Goal: Information Seeking & Learning: Learn about a topic

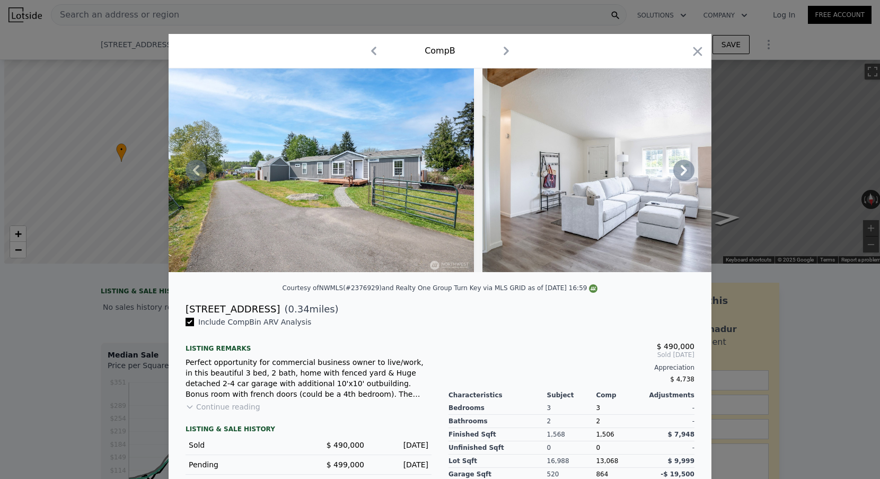
scroll to position [0, 318]
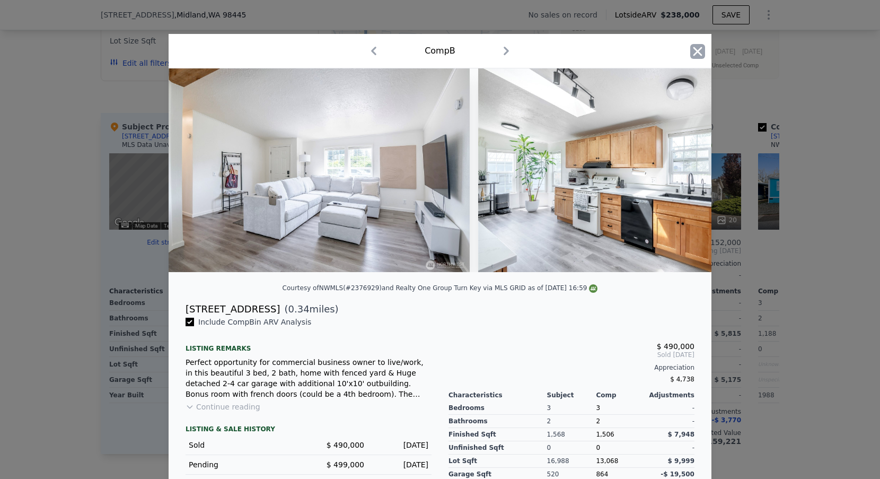
click at [700, 44] on icon "button" at bounding box center [697, 51] width 15 height 15
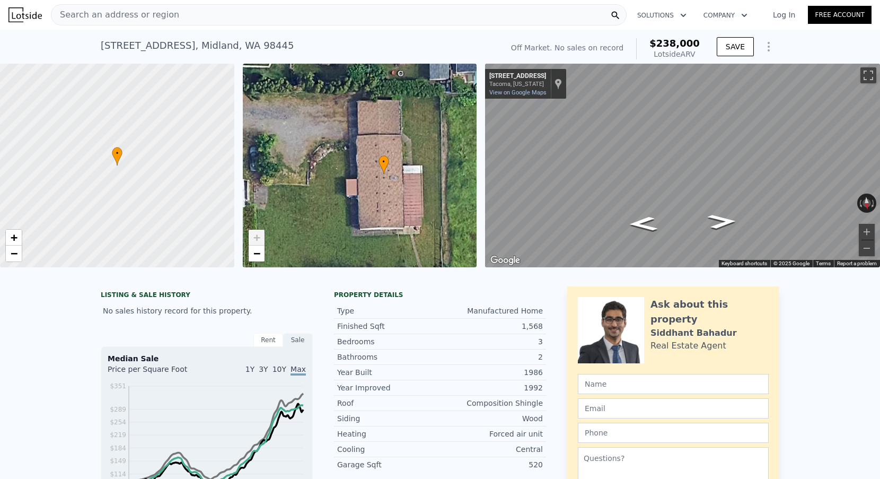
scroll to position [-1, 0]
click at [177, 19] on div "Search an address or region" at bounding box center [339, 14] width 576 height 21
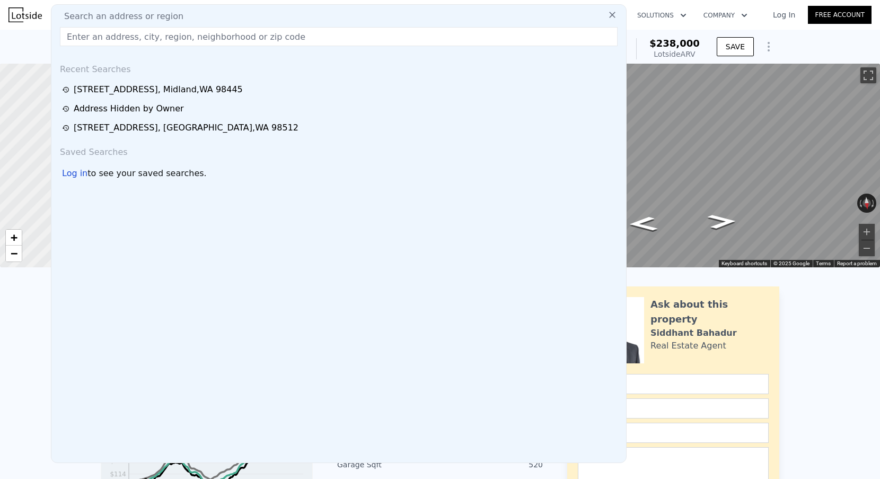
scroll to position [0, 0]
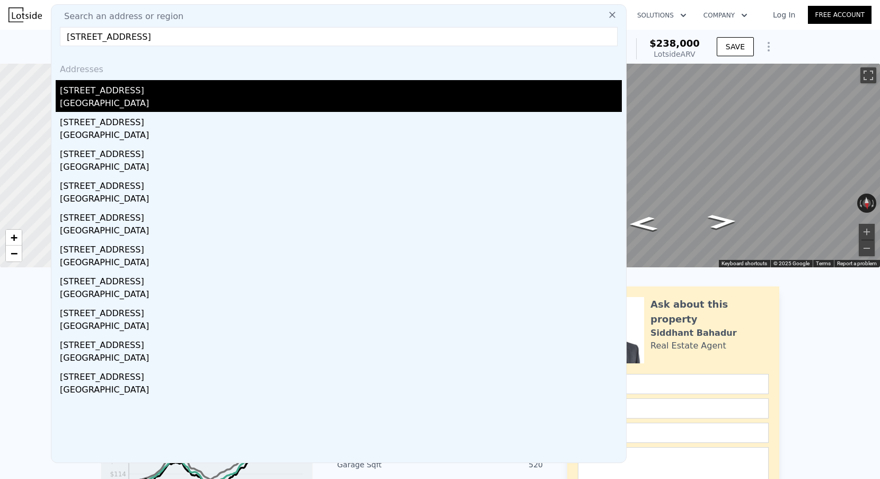
type input "1039 NE 113th St, Seattle, WA 98125"
click at [153, 99] on div "King County, WA 98125" at bounding box center [341, 104] width 562 height 15
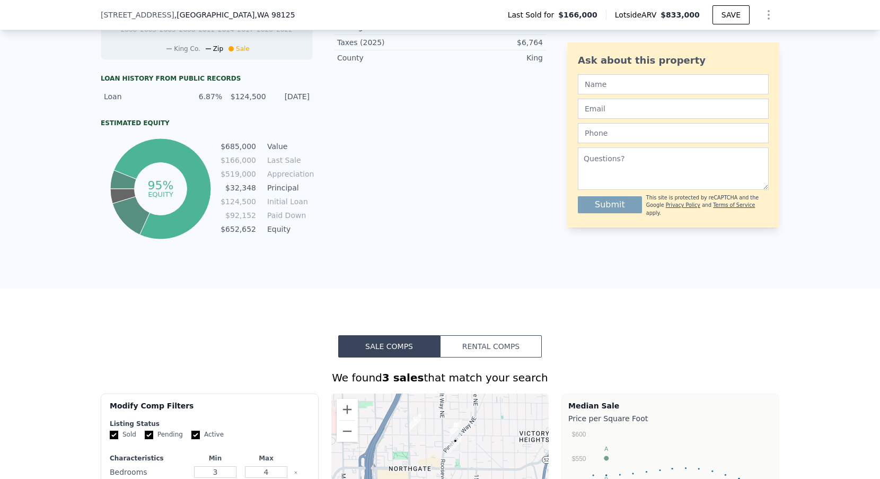
scroll to position [209, 0]
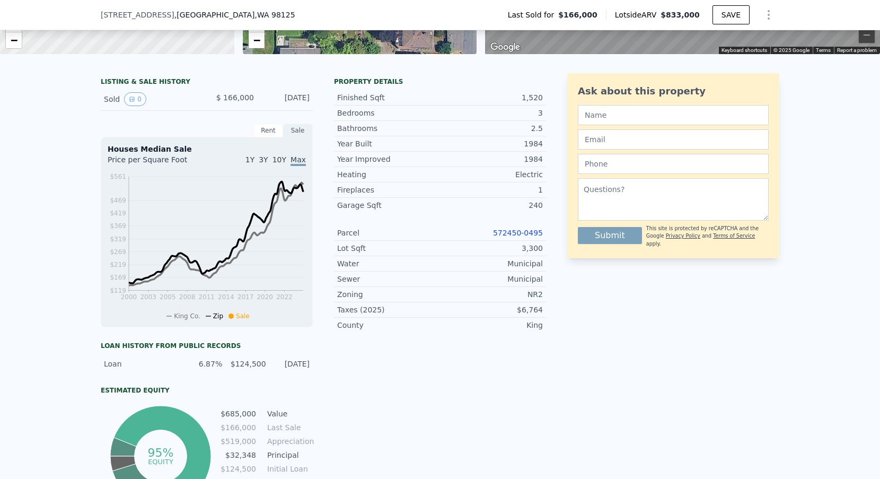
click at [502, 236] on link "572450-0495" at bounding box center [518, 233] width 50 height 8
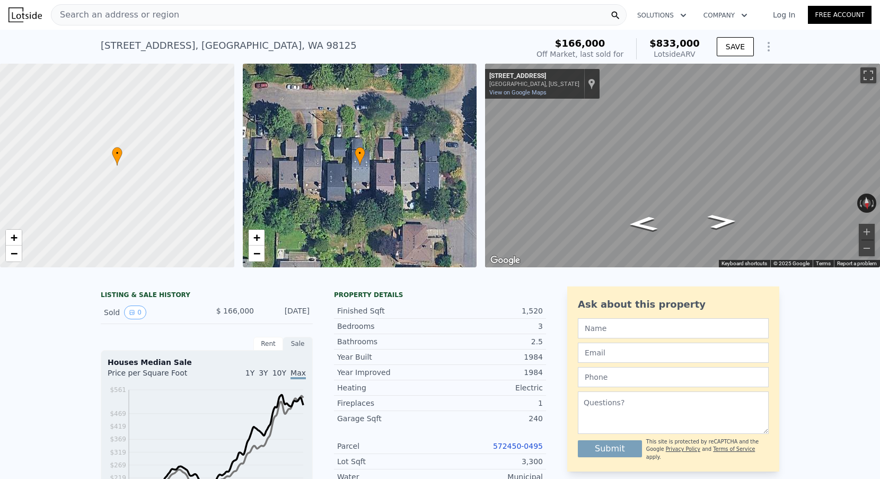
scroll to position [0, 0]
click at [202, 21] on div "Search an address or region" at bounding box center [339, 14] width 576 height 21
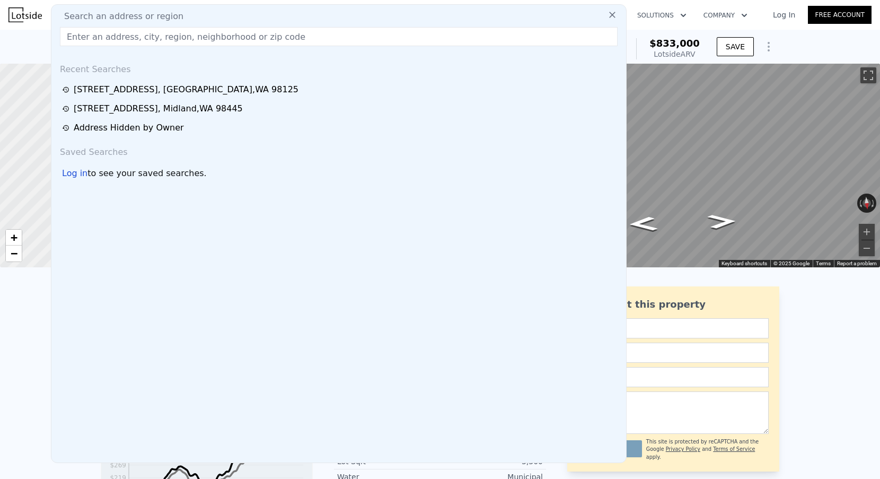
type input "2019 N 145TH ST, Seattle, WA, 98133"
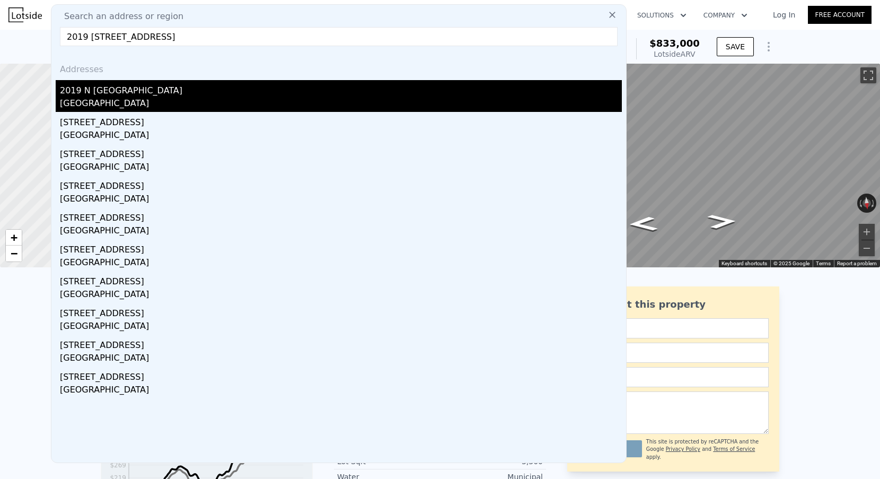
click at [127, 92] on div "2019 N [GEOGRAPHIC_DATA]" at bounding box center [341, 88] width 562 height 17
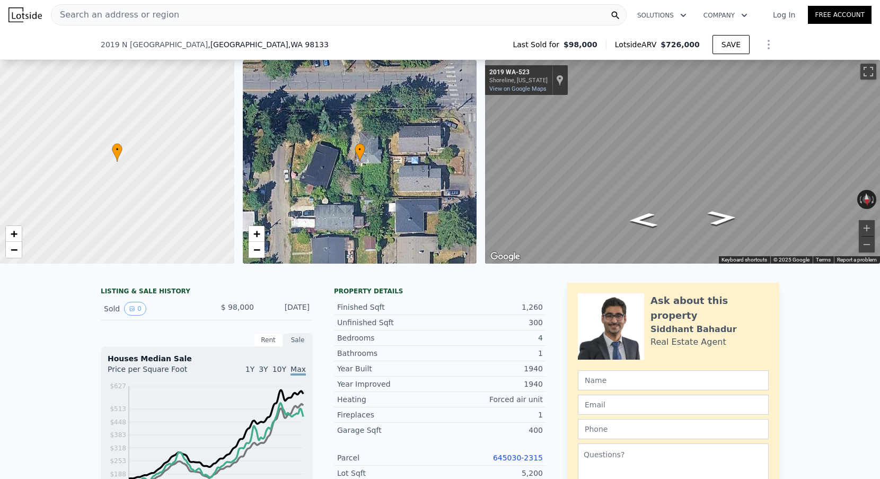
scroll to position [143, 0]
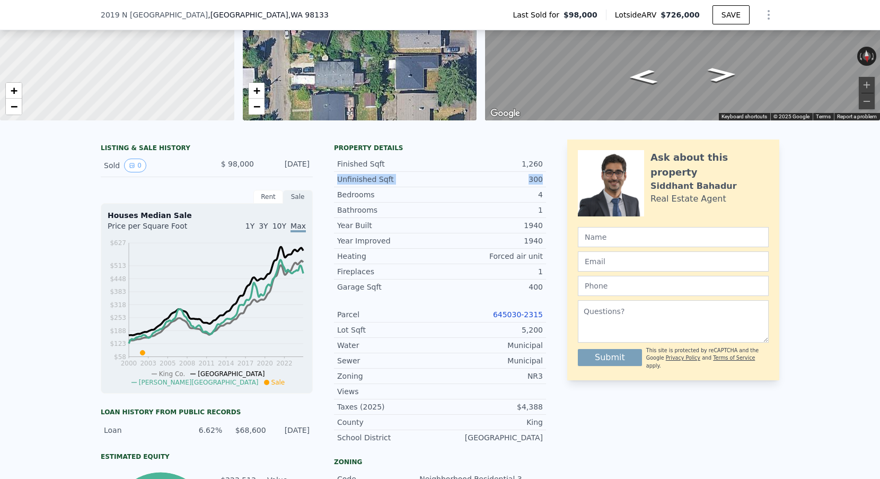
drag, startPoint x: 333, startPoint y: 179, endPoint x: 549, endPoint y: 187, distance: 215.9
click at [550, 186] on div "LISTING & SALE HISTORY Sold 0 $ 98,000 Mar 26, 2002 Rent Sale Rent over time Pr…" at bounding box center [440, 400] width 679 height 523
click at [339, 173] on div "Unfinished Sqft 300" at bounding box center [440, 179] width 212 height 15
drag, startPoint x: 338, startPoint y: 182, endPoint x: 543, endPoint y: 181, distance: 205.2
click at [543, 182] on div "Unfinished Sqft 300" at bounding box center [440, 179] width 212 height 15
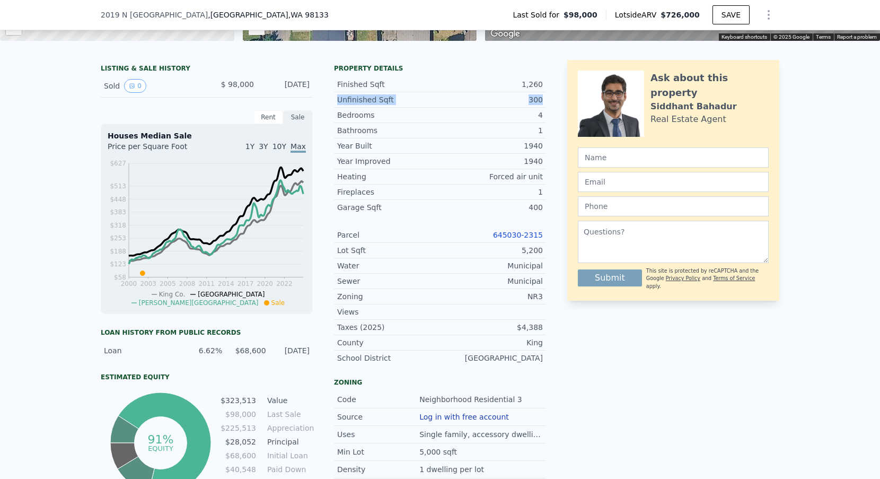
scroll to position [171, 0]
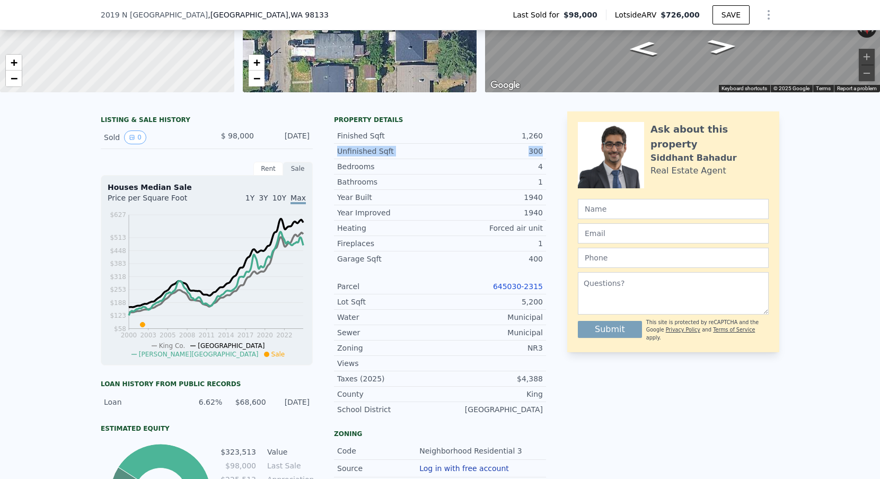
click at [511, 283] on link "645030-2315" at bounding box center [518, 286] width 50 height 8
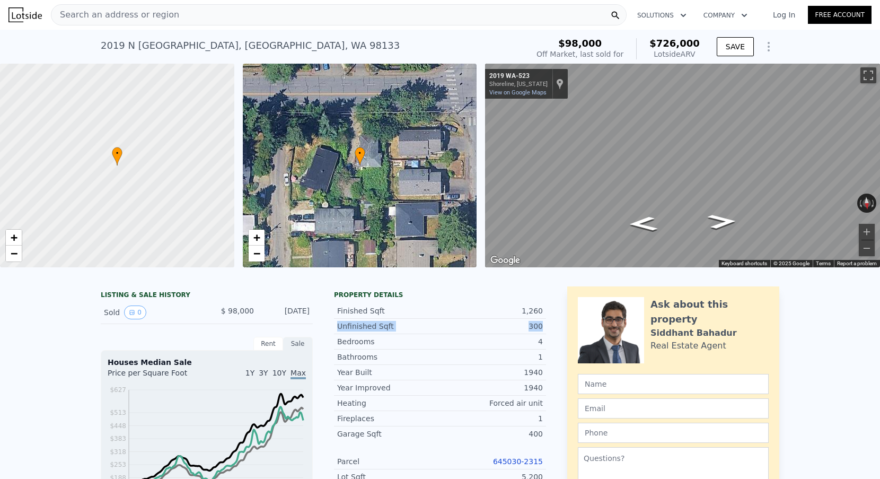
scroll to position [0, 0]
click at [138, 5] on div "Search an address or region" at bounding box center [115, 15] width 128 height 20
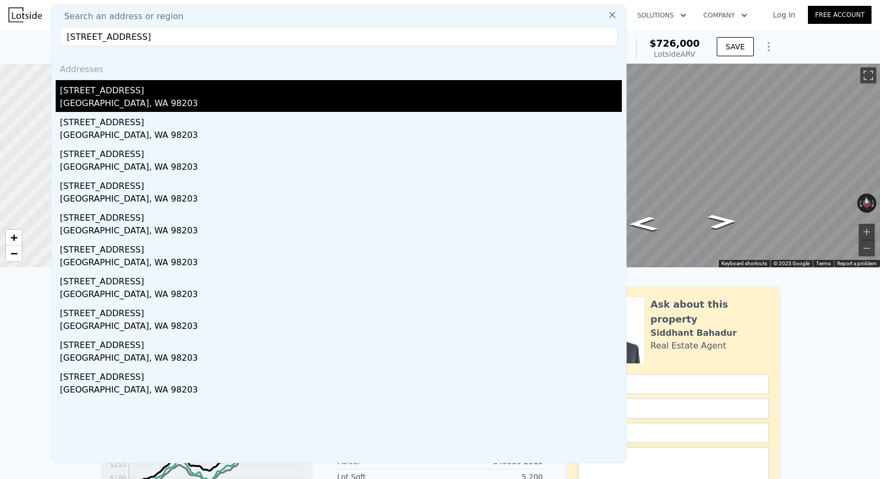
type input "7733 Timber Hill Dr, Everett, WA 98203"
click at [144, 98] on div "Everett, WA 98203" at bounding box center [341, 104] width 562 height 15
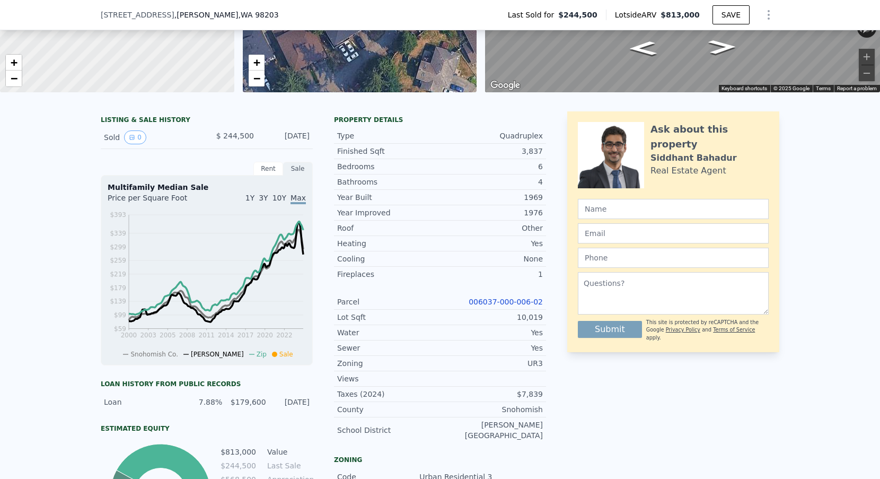
scroll to position [124, 0]
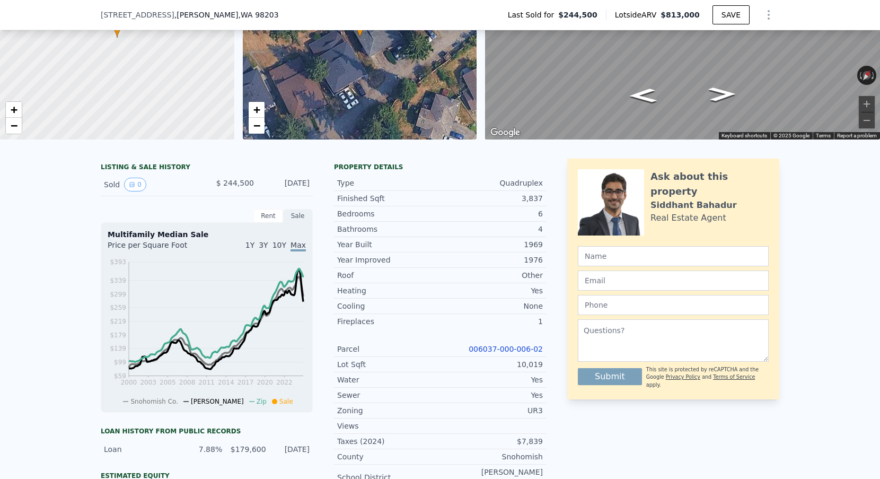
click at [483, 350] on link "006037-000-006-02" at bounding box center [506, 349] width 74 height 8
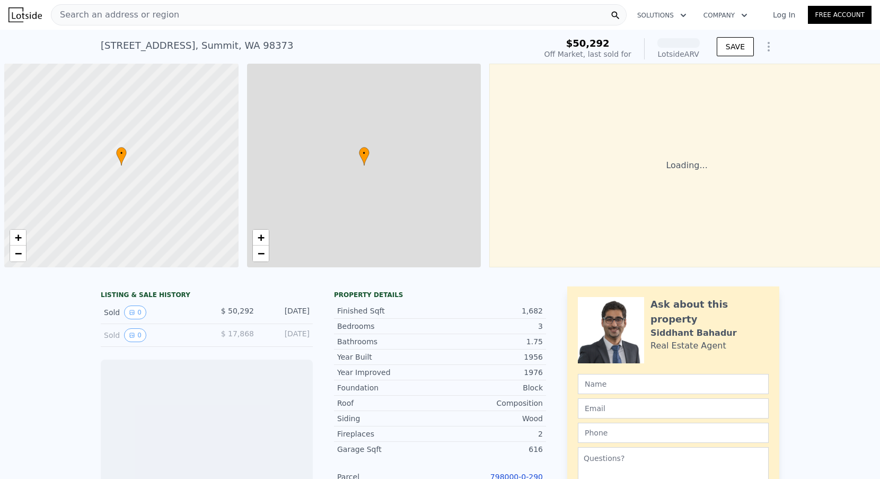
scroll to position [0, 4]
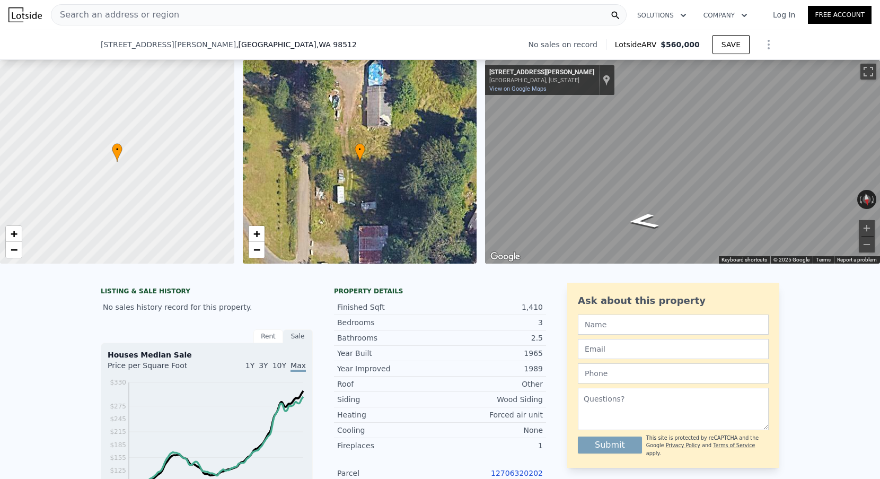
scroll to position [314, 0]
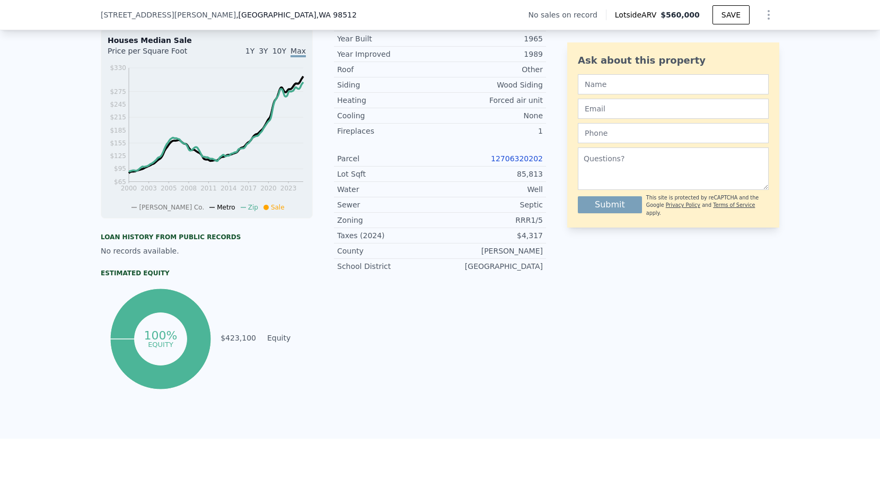
click at [518, 162] on link "12706320202" at bounding box center [517, 158] width 52 height 8
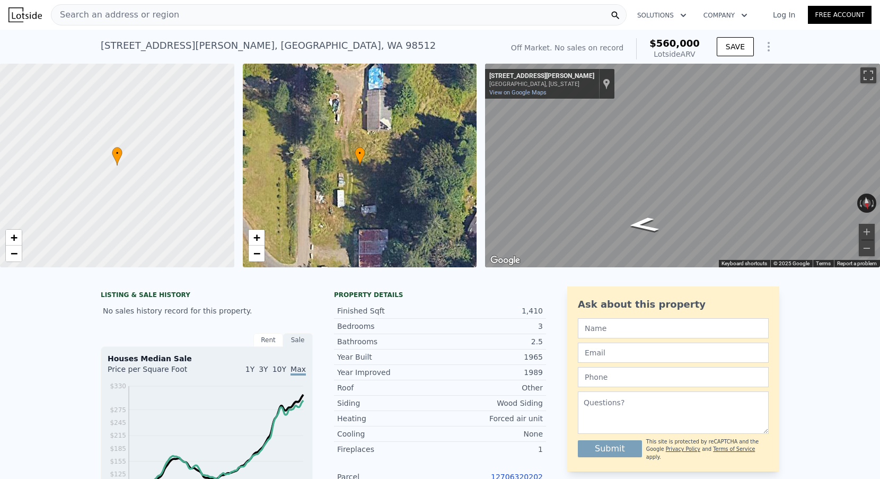
scroll to position [0, 0]
click at [869, 231] on button "Zoom in" at bounding box center [867, 232] width 16 height 16
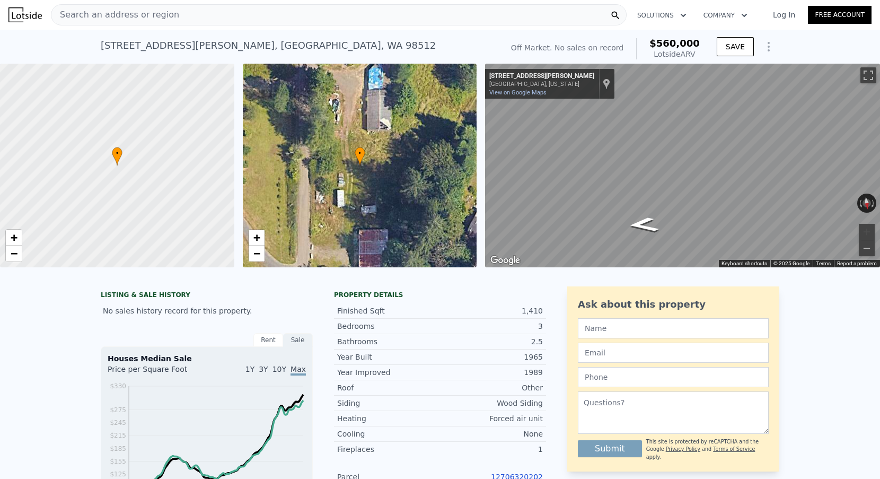
click at [261, 21] on div "Search an address or region" at bounding box center [339, 14] width 576 height 21
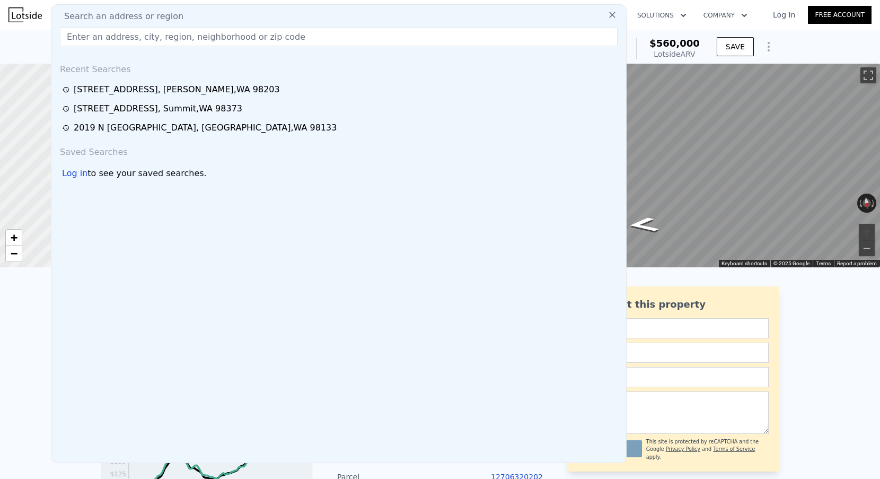
paste input "[STREET_ADDRESS][PERSON_NAME]"
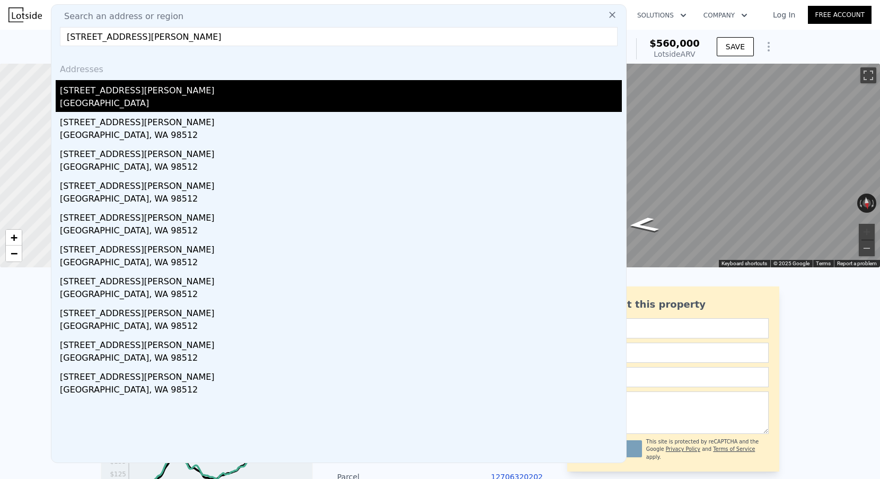
type input "[STREET_ADDRESS][PERSON_NAME]"
click at [191, 107] on div "[GEOGRAPHIC_DATA]" at bounding box center [341, 104] width 562 height 15
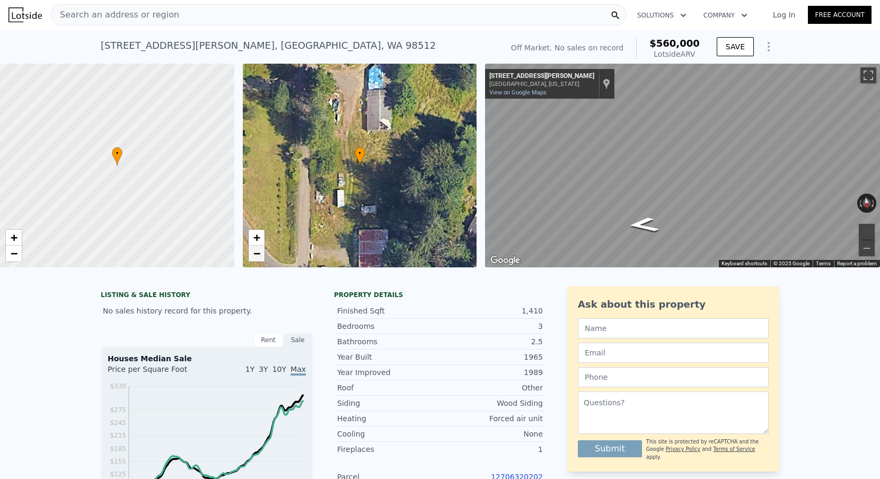
click at [254, 247] on span "−" at bounding box center [256, 253] width 7 height 13
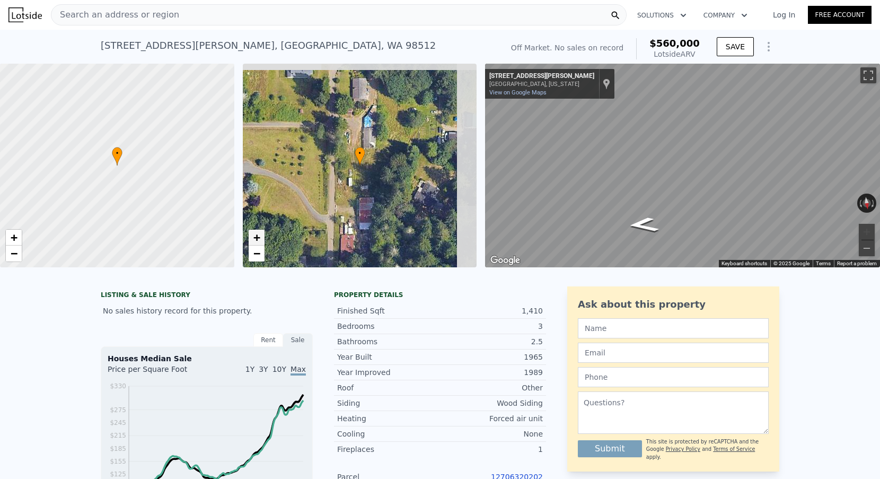
click at [255, 241] on span "+" at bounding box center [256, 237] width 7 height 13
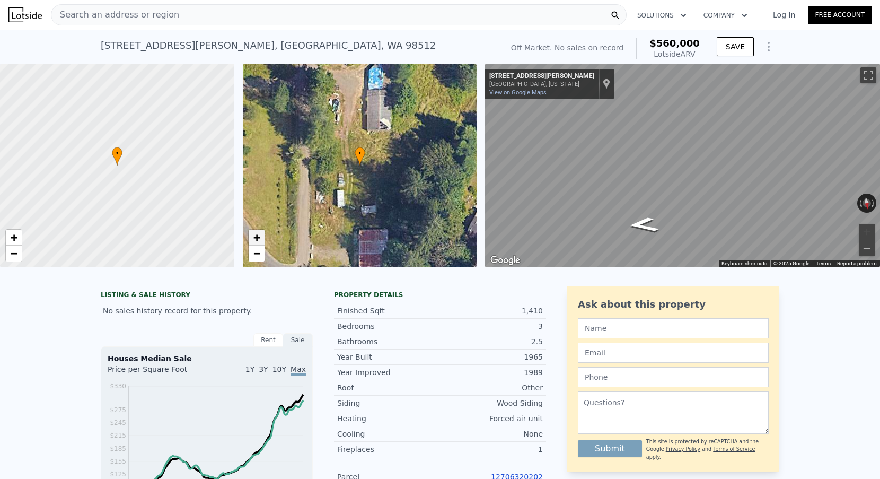
click at [255, 241] on span "+" at bounding box center [256, 237] width 7 height 13
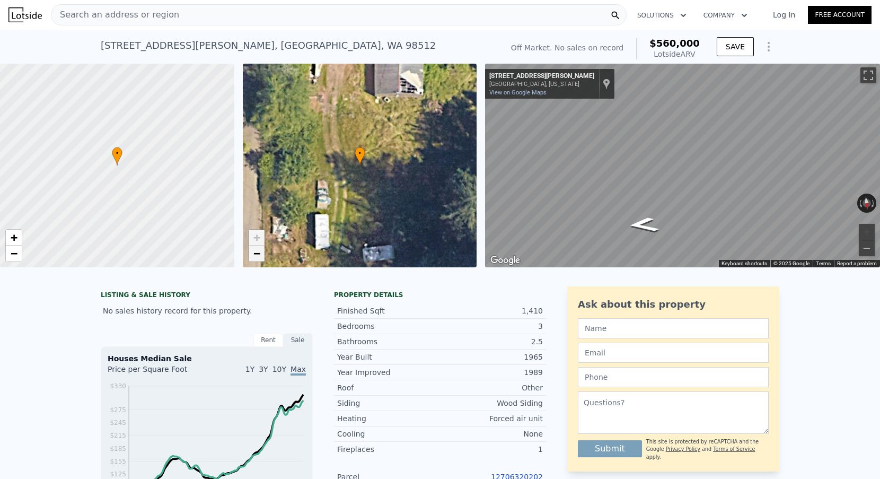
click at [255, 251] on span "−" at bounding box center [256, 253] width 7 height 13
